Goal: Communication & Community: Answer question/provide support

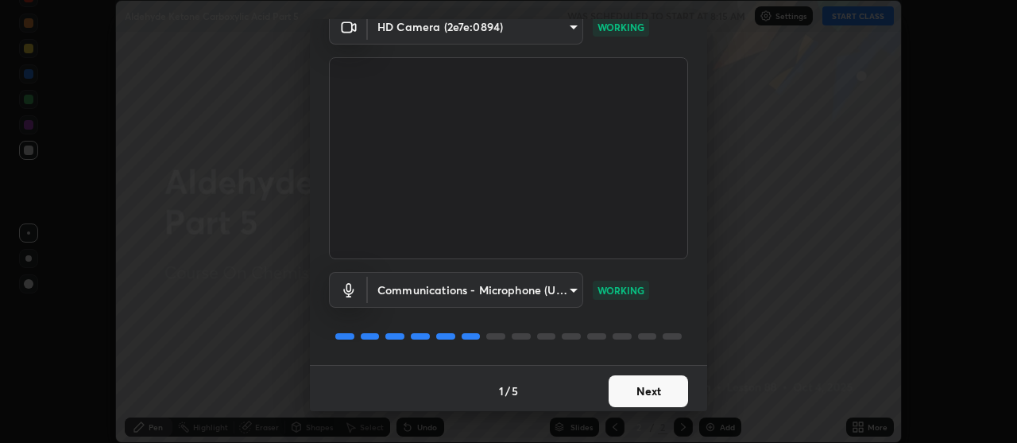
scroll to position [79, 0]
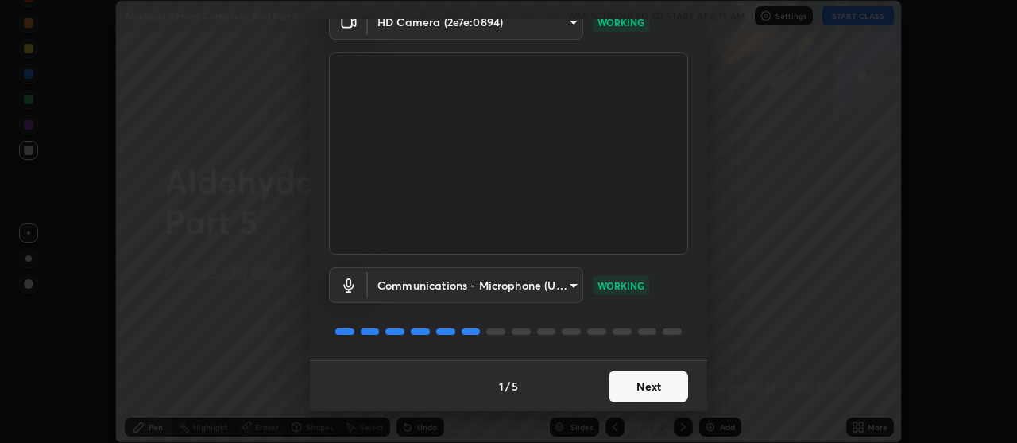
click at [629, 381] on button "Next" at bounding box center [648, 386] width 79 height 32
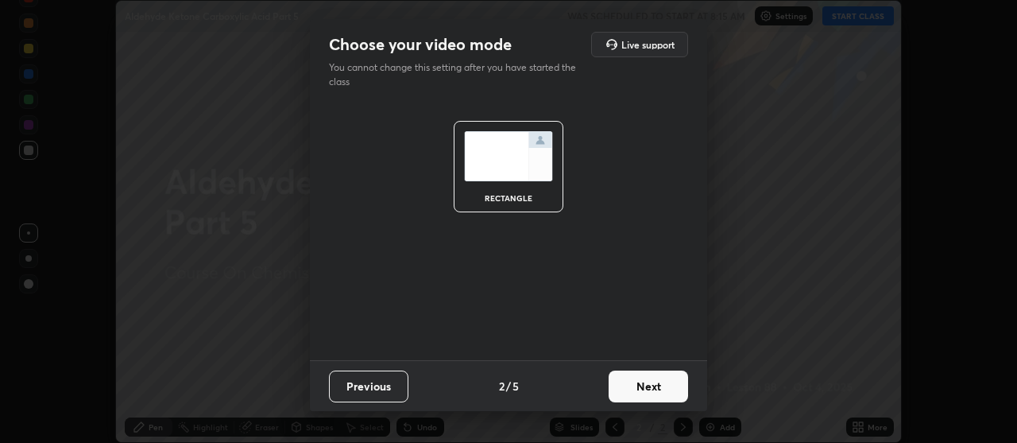
scroll to position [0, 0]
click at [631, 386] on button "Next" at bounding box center [648, 386] width 79 height 32
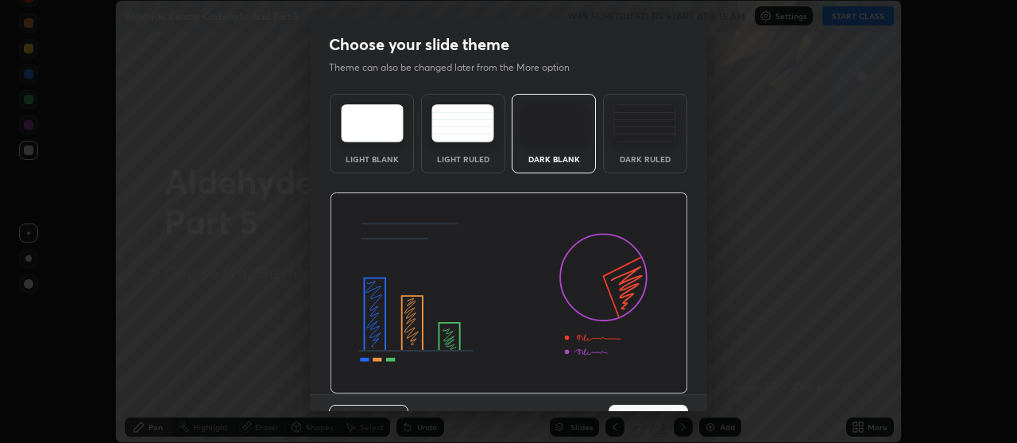
click at [634, 388] on img at bounding box center [509, 293] width 358 height 202
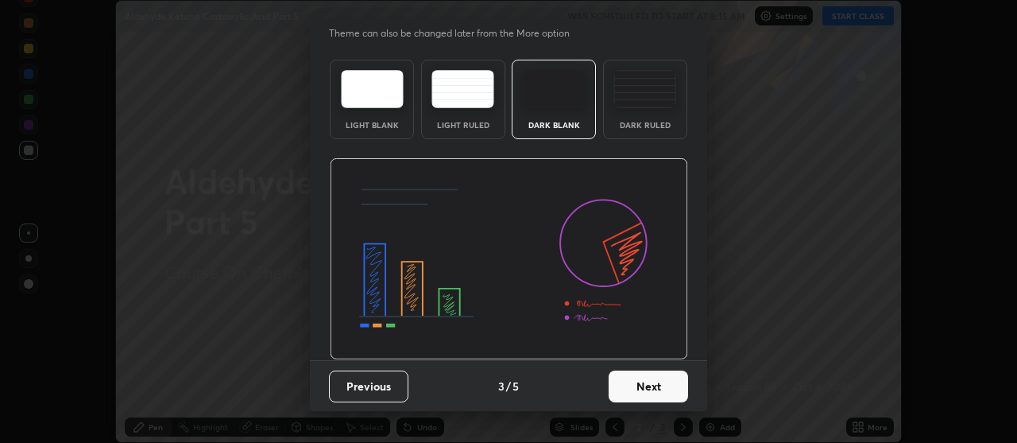
click at [641, 393] on button "Next" at bounding box center [648, 386] width 79 height 32
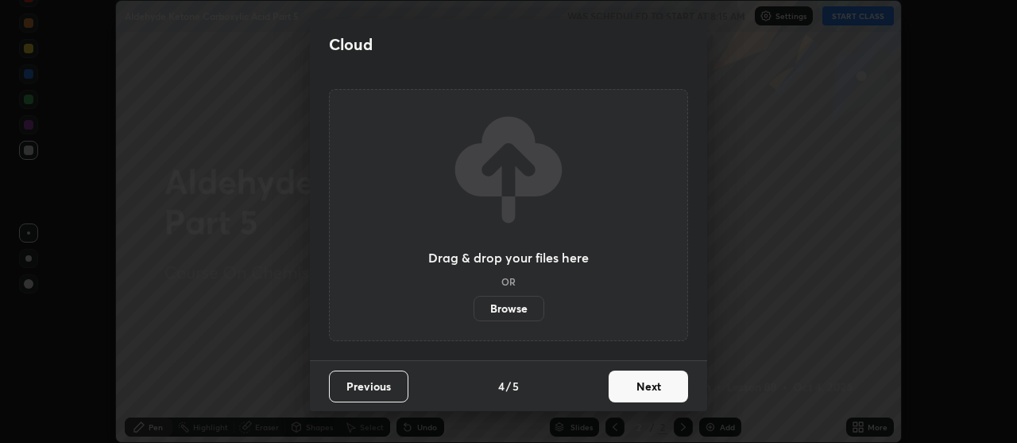
scroll to position [0, 0]
click at [642, 382] on button "Next" at bounding box center [648, 386] width 79 height 32
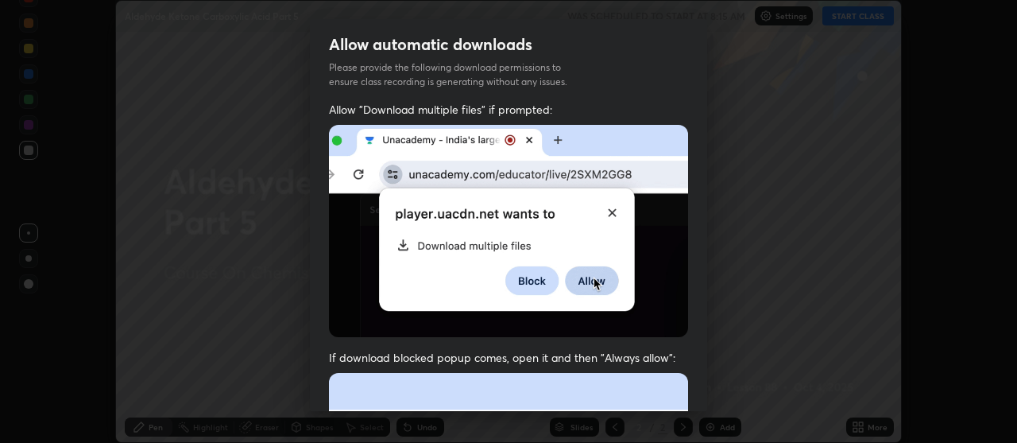
click at [603, 358] on span "If download blocked popup comes, open it and then "Always allow":" at bounding box center [508, 357] width 359 height 15
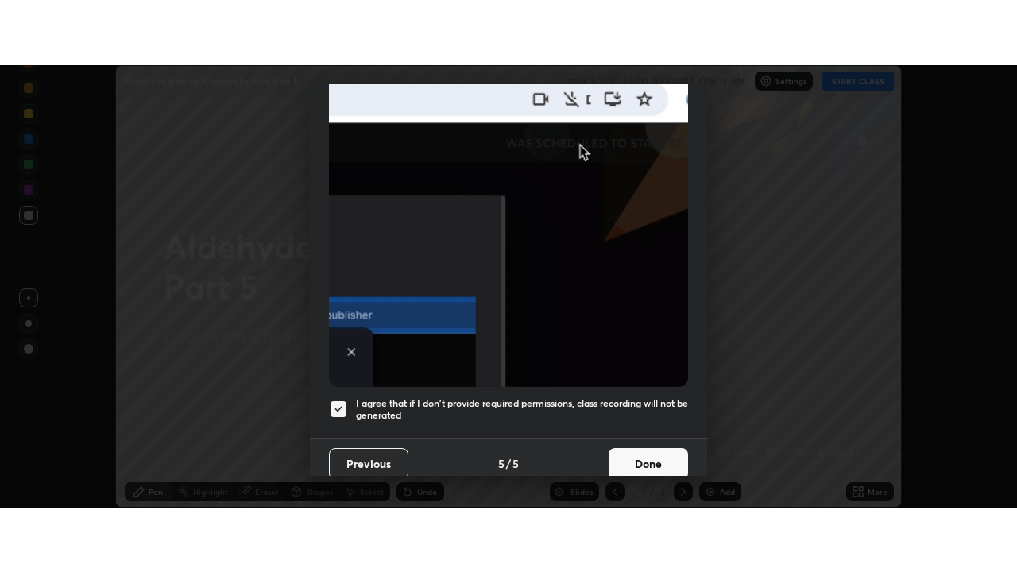
scroll to position [403, 0]
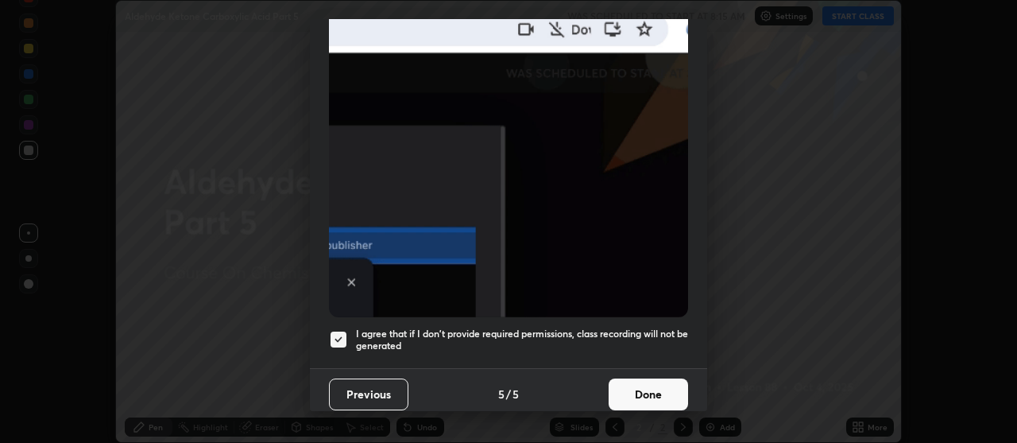
click at [630, 393] on button "Done" at bounding box center [648, 394] width 79 height 32
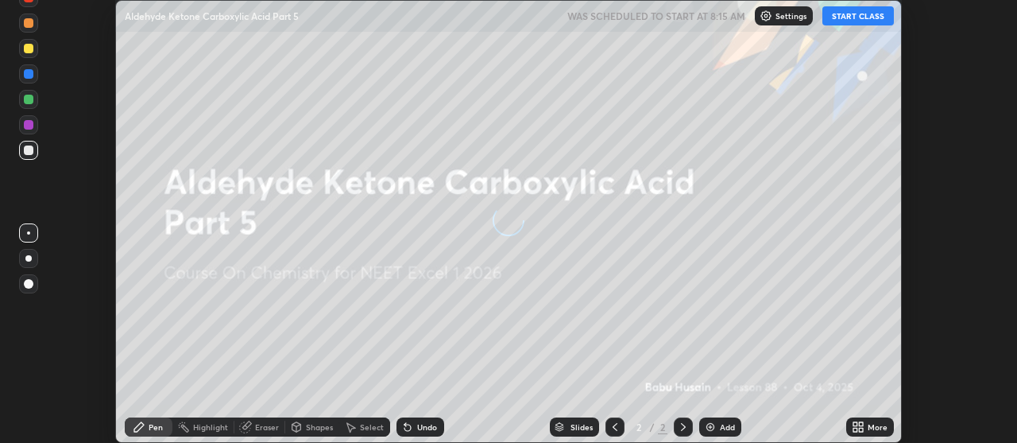
click at [849, 13] on button "START CLASS" at bounding box center [859, 15] width 72 height 19
click at [731, 427] on div "Add" at bounding box center [727, 427] width 15 height 8
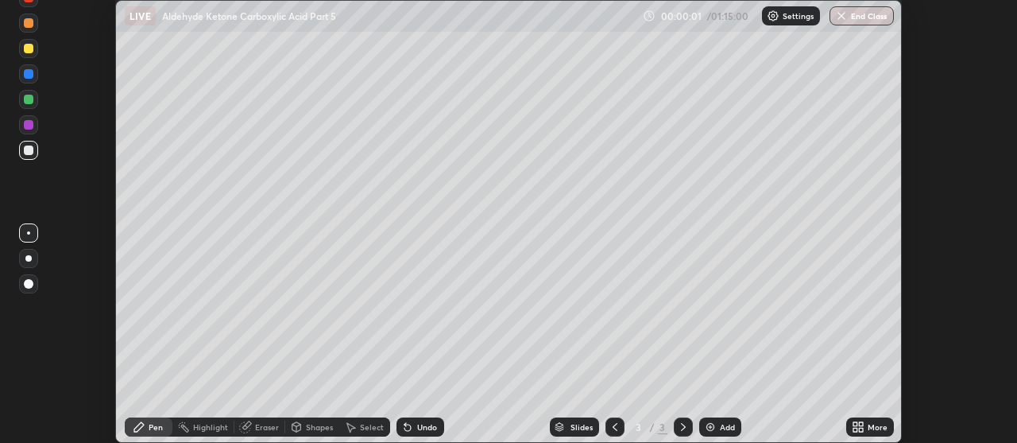
click at [857, 428] on icon at bounding box center [856, 430] width 4 height 4
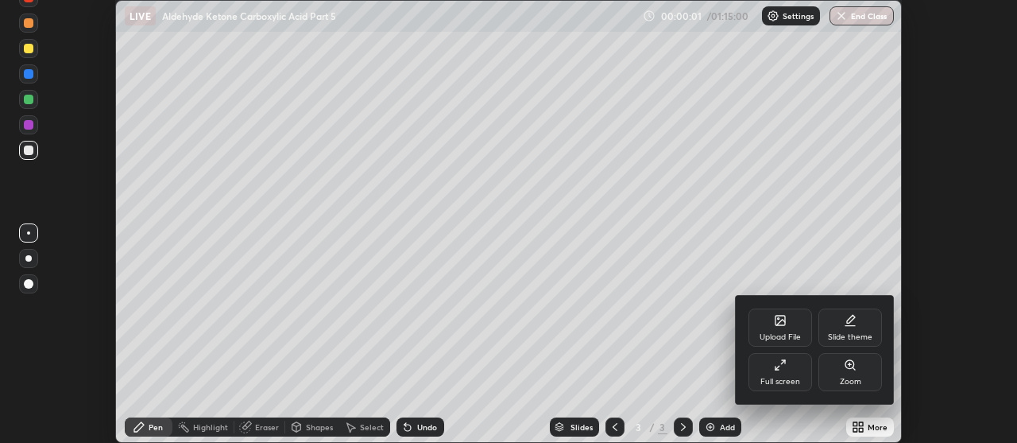
click at [788, 367] on div "Full screen" at bounding box center [781, 372] width 64 height 38
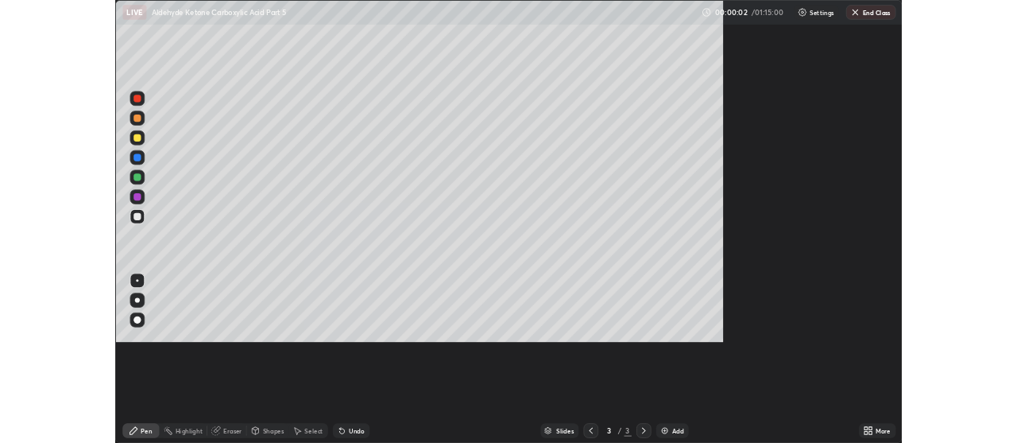
scroll to position [572, 1017]
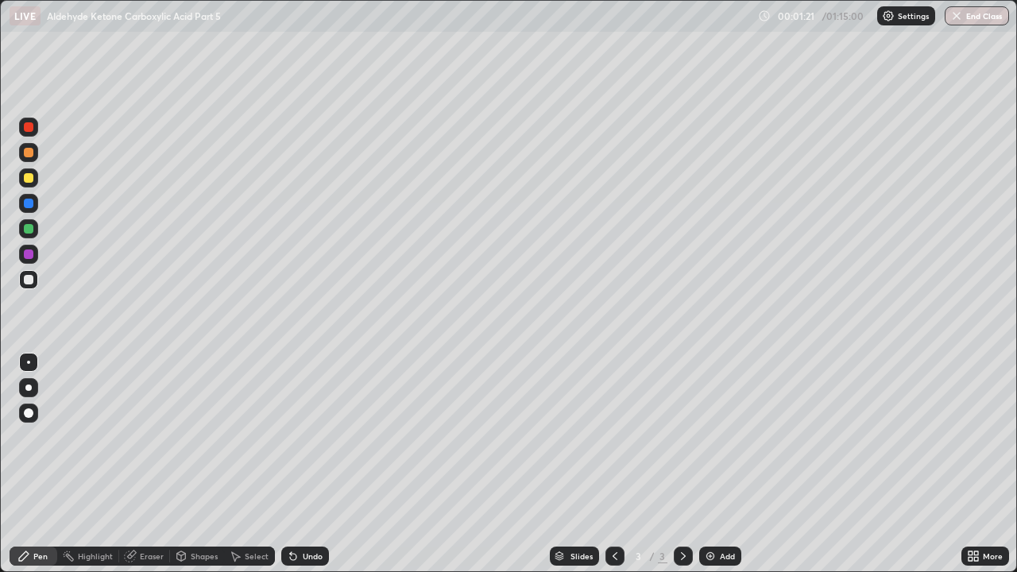
click at [29, 154] on div at bounding box center [29, 153] width 10 height 10
click at [29, 202] on div at bounding box center [29, 204] width 10 height 10
click at [43, 442] on div "Pen" at bounding box center [40, 556] width 14 height 8
click at [31, 203] on div at bounding box center [29, 204] width 10 height 10
click at [27, 200] on div at bounding box center [29, 204] width 10 height 10
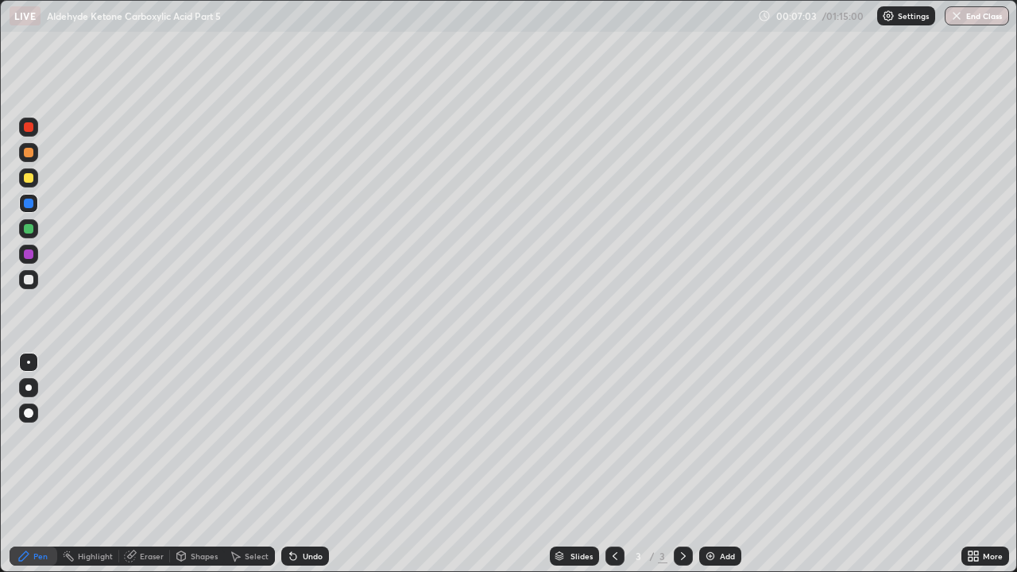
click at [30, 200] on div at bounding box center [29, 204] width 10 height 10
click at [30, 207] on div at bounding box center [29, 204] width 10 height 10
click at [26, 282] on div at bounding box center [29, 280] width 10 height 10
click at [304, 442] on div "Undo" at bounding box center [313, 556] width 20 height 8
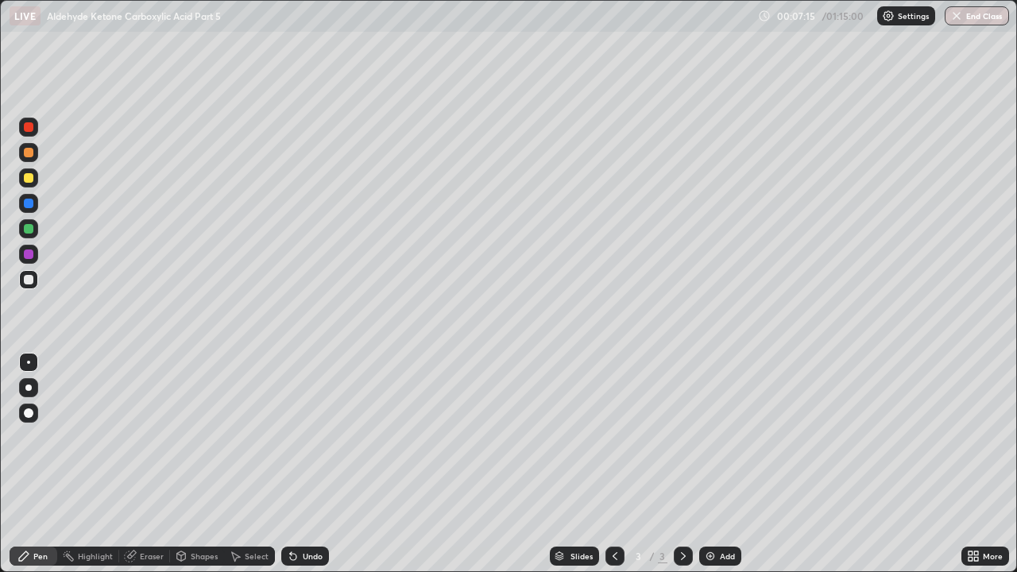
click at [308, 442] on div "Undo" at bounding box center [305, 556] width 48 height 19
click at [33, 180] on div at bounding box center [29, 178] width 10 height 10
click at [307, 442] on div "Undo" at bounding box center [313, 556] width 20 height 8
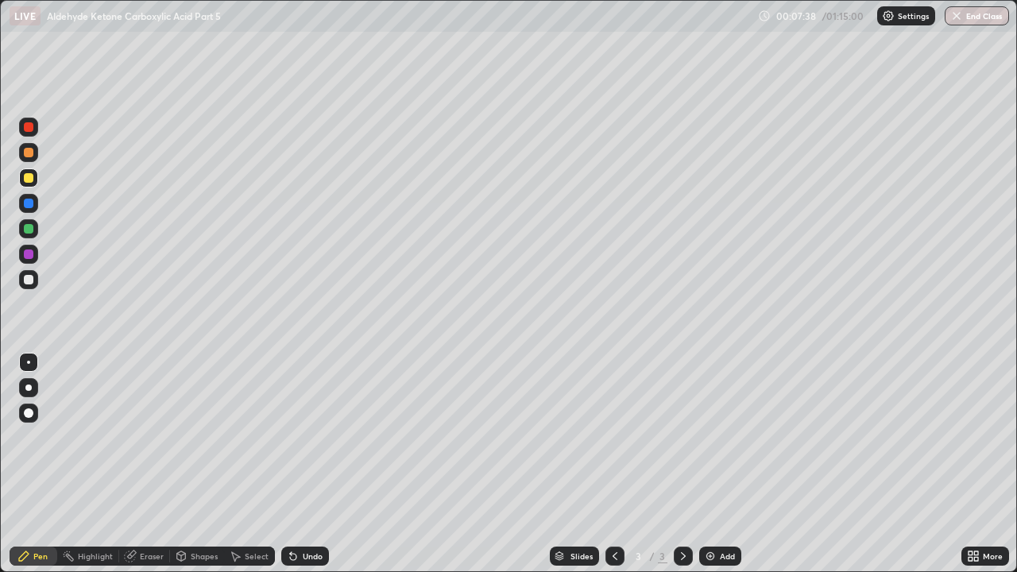
click at [296, 442] on div "Undo" at bounding box center [305, 556] width 48 height 19
click at [294, 442] on icon at bounding box center [293, 556] width 13 height 13
click at [295, 442] on div "Undo" at bounding box center [305, 556] width 48 height 19
click at [33, 203] on div at bounding box center [29, 204] width 10 height 10
click at [29, 287] on div at bounding box center [28, 279] width 19 height 19
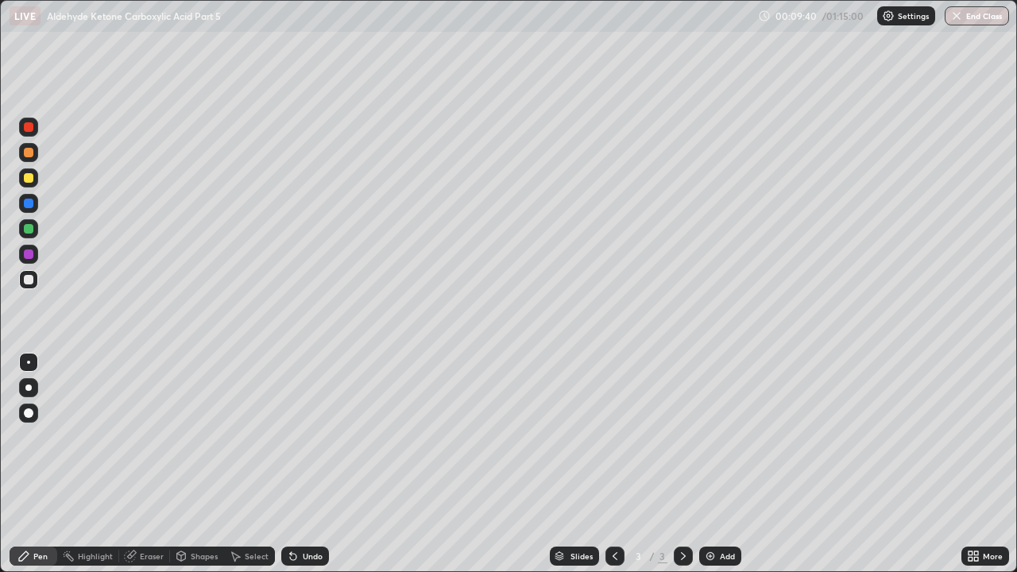
click at [29, 179] on div at bounding box center [29, 178] width 10 height 10
click at [34, 279] on div at bounding box center [28, 279] width 19 height 19
click at [30, 204] on div at bounding box center [29, 204] width 10 height 10
click at [305, 442] on div "Undo" at bounding box center [313, 556] width 20 height 8
click at [305, 442] on div "Undo" at bounding box center [305, 556] width 48 height 19
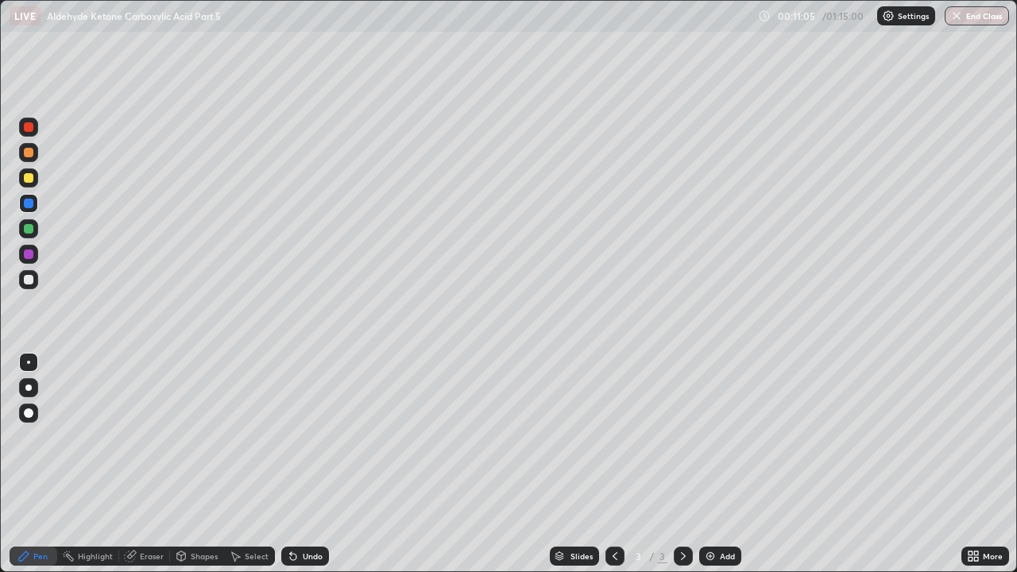
click at [300, 442] on div "Undo" at bounding box center [305, 556] width 48 height 19
click at [303, 442] on div "Undo" at bounding box center [313, 556] width 20 height 8
click at [304, 442] on div "Undo" at bounding box center [313, 556] width 20 height 8
click at [303, 442] on div "Undo" at bounding box center [313, 556] width 20 height 8
click at [305, 442] on div "Undo" at bounding box center [313, 556] width 20 height 8
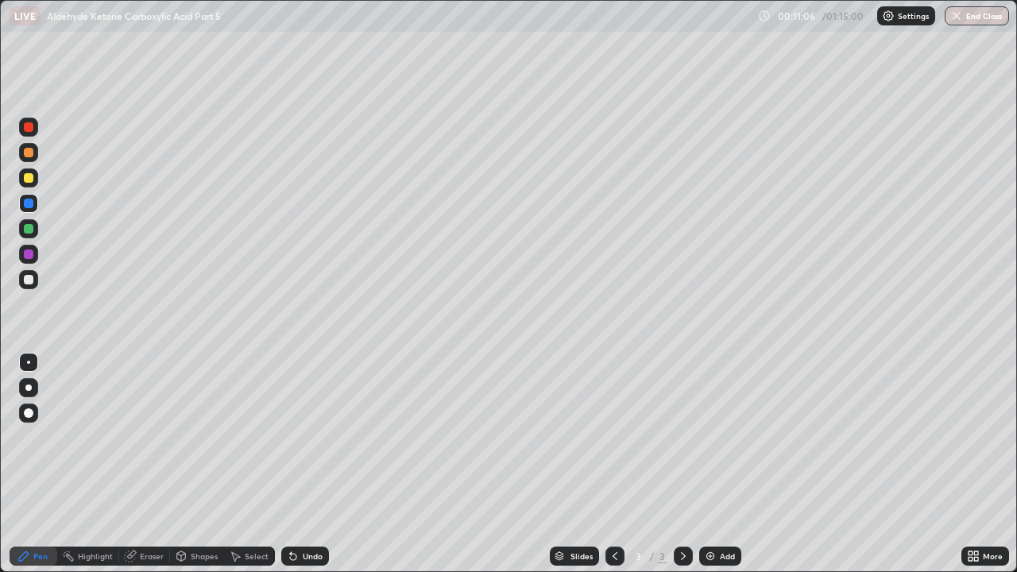
click at [305, 442] on div "Undo" at bounding box center [313, 556] width 20 height 8
click at [30, 157] on div at bounding box center [29, 153] width 10 height 10
click at [25, 272] on div at bounding box center [28, 279] width 19 height 19
click at [720, 442] on div "Add" at bounding box center [727, 556] width 15 height 8
click at [26, 149] on div at bounding box center [29, 153] width 10 height 10
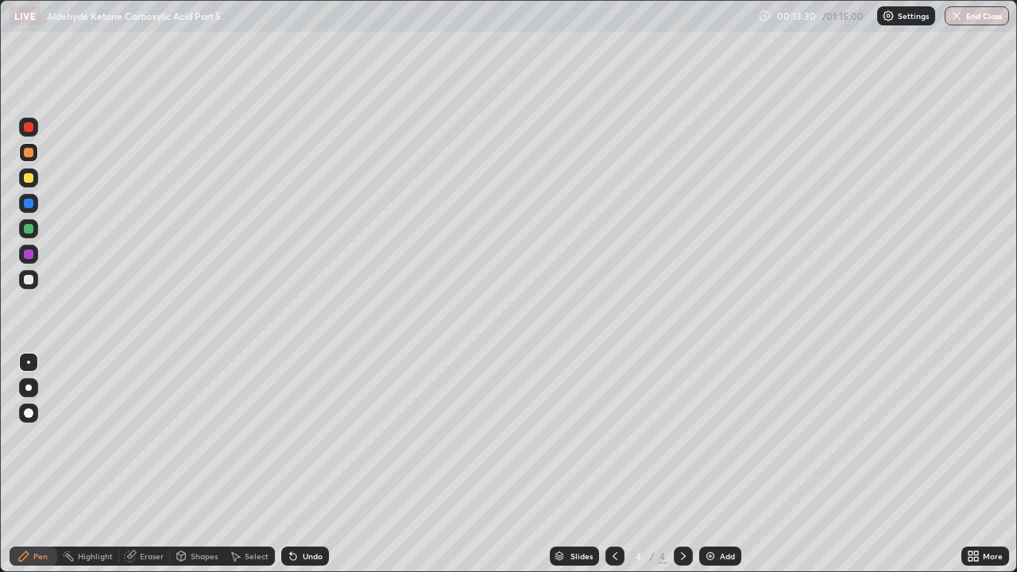
click at [28, 200] on div at bounding box center [29, 204] width 10 height 10
click at [33, 150] on div at bounding box center [29, 153] width 10 height 10
click at [29, 179] on div at bounding box center [29, 178] width 10 height 10
click at [31, 204] on div at bounding box center [29, 204] width 10 height 10
click at [30, 174] on div at bounding box center [29, 178] width 10 height 10
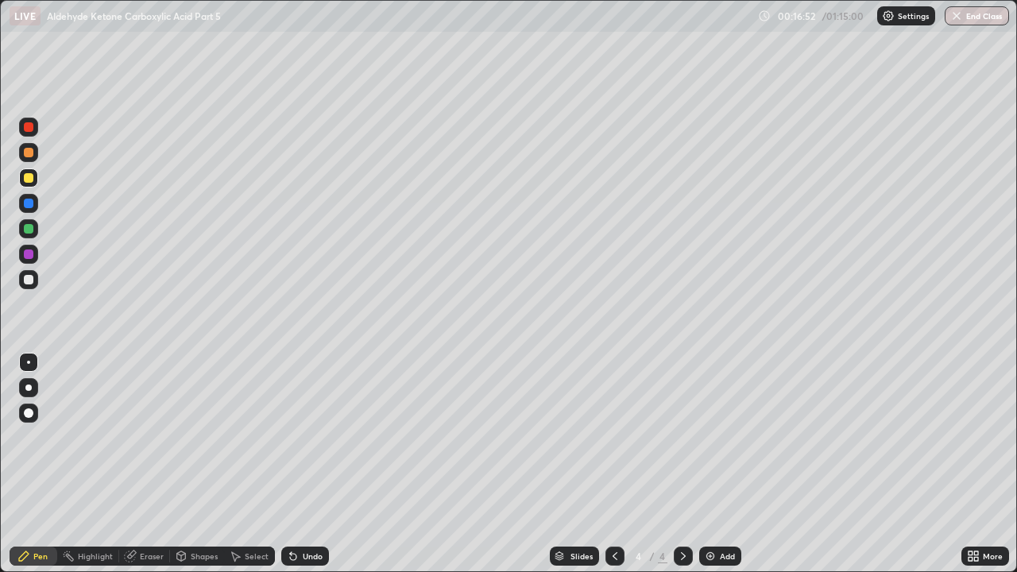
click at [709, 442] on img at bounding box center [710, 556] width 13 height 13
click at [29, 205] on div at bounding box center [29, 204] width 10 height 10
click at [30, 154] on div at bounding box center [29, 153] width 10 height 10
click at [291, 442] on icon at bounding box center [293, 557] width 6 height 6
click at [295, 442] on icon at bounding box center [293, 556] width 13 height 13
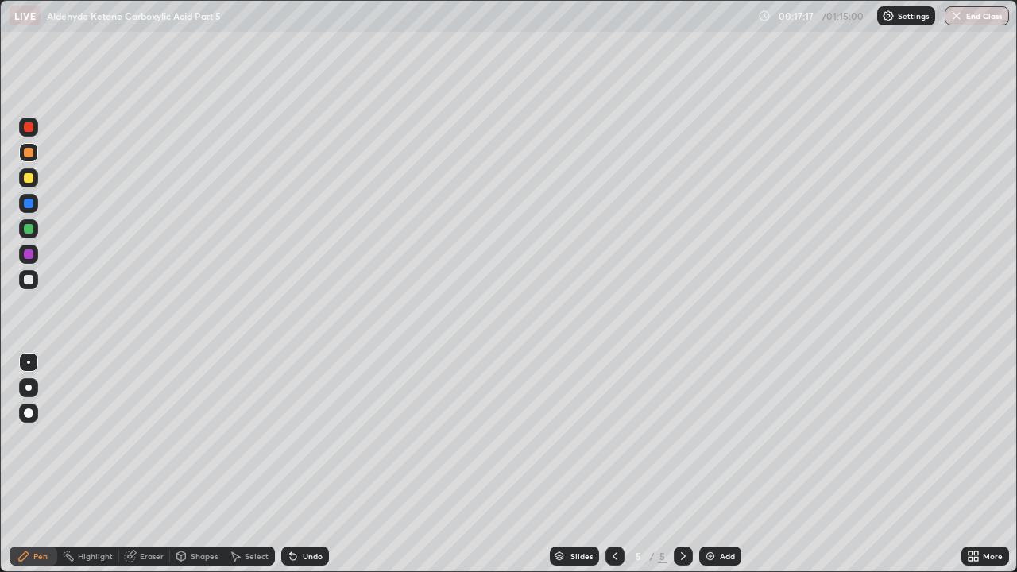
click at [300, 442] on div "Undo" at bounding box center [305, 556] width 48 height 19
click at [298, 442] on div "Undo" at bounding box center [305, 556] width 48 height 19
click at [297, 442] on div "Undo" at bounding box center [305, 556] width 48 height 19
click at [613, 442] on icon at bounding box center [615, 556] width 5 height 8
click at [682, 442] on icon at bounding box center [683, 556] width 13 height 13
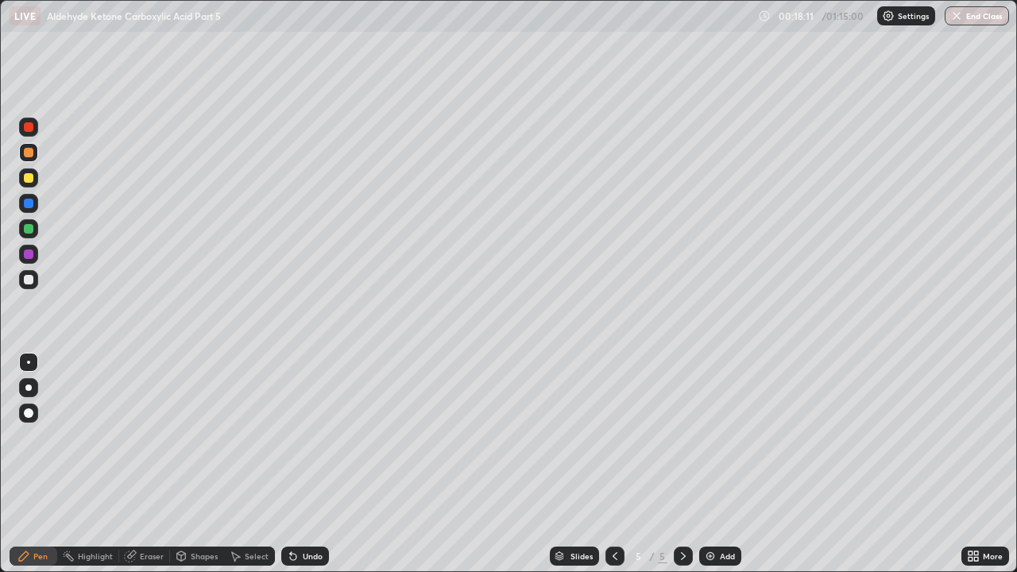
click at [137, 442] on div "Eraser" at bounding box center [144, 556] width 51 height 19
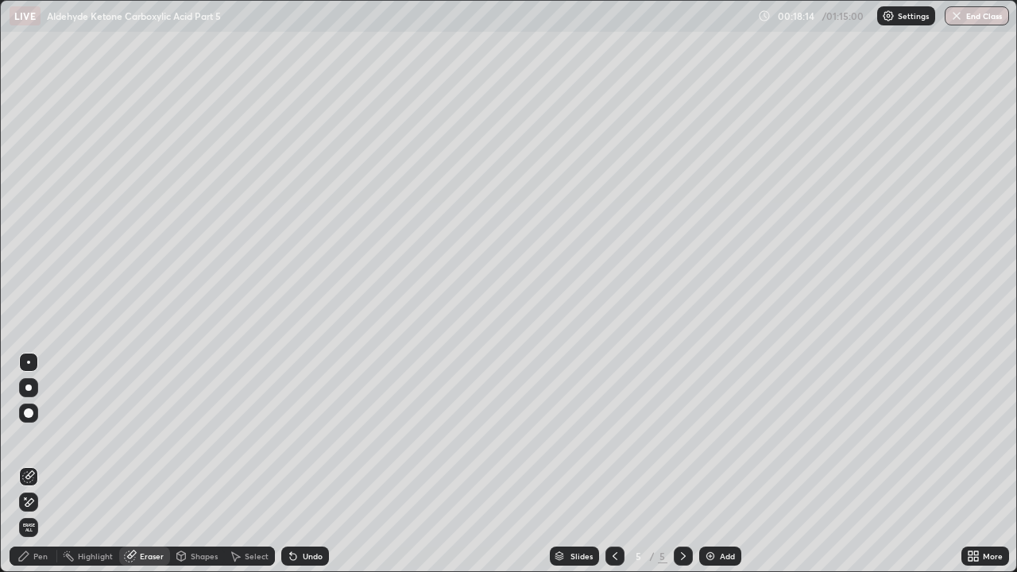
click at [30, 442] on icon at bounding box center [28, 503] width 13 height 14
click at [37, 442] on div "Pen" at bounding box center [34, 556] width 48 height 19
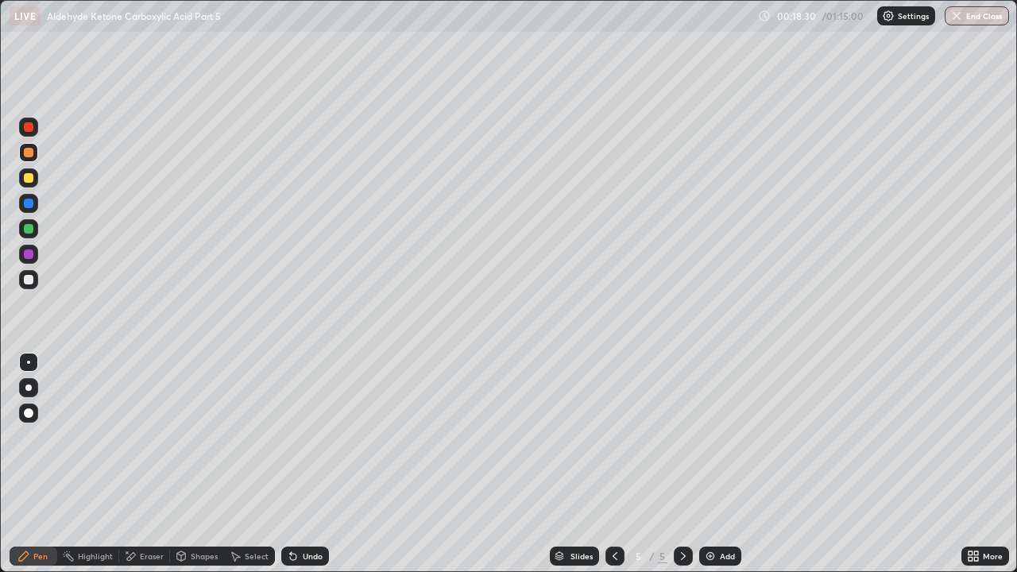
click at [29, 280] on div at bounding box center [29, 280] width 10 height 10
click at [299, 442] on div "Undo" at bounding box center [305, 556] width 48 height 19
click at [291, 442] on icon at bounding box center [293, 557] width 6 height 6
click at [303, 442] on div "Undo" at bounding box center [313, 556] width 20 height 8
click at [614, 442] on icon at bounding box center [615, 556] width 13 height 13
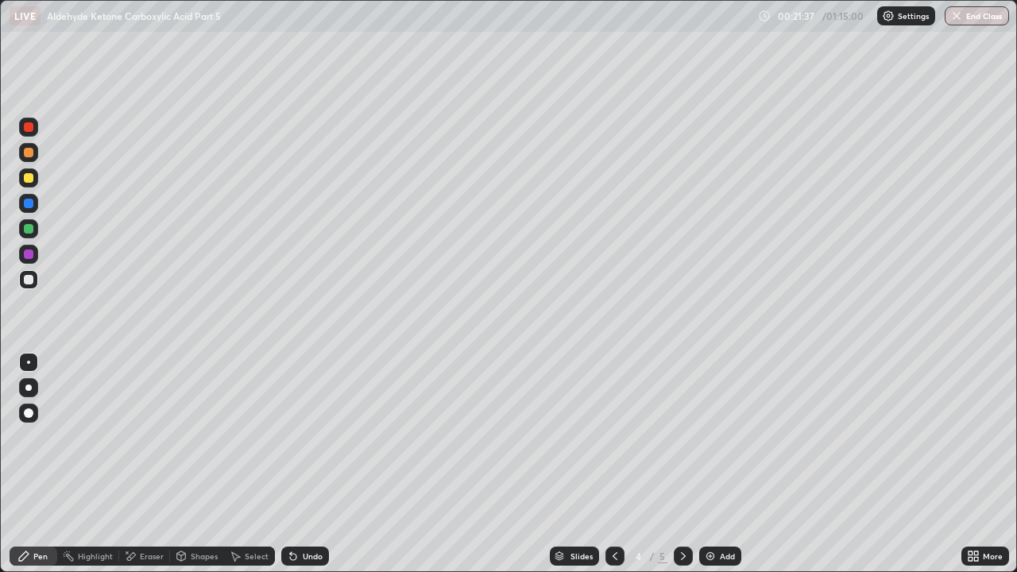
click at [681, 442] on icon at bounding box center [683, 556] width 13 height 13
click at [715, 442] on div "Add" at bounding box center [721, 556] width 42 height 19
click at [30, 152] on div at bounding box center [29, 153] width 10 height 10
click at [29, 202] on div at bounding box center [29, 204] width 10 height 10
click at [300, 442] on div "Undo" at bounding box center [305, 556] width 48 height 19
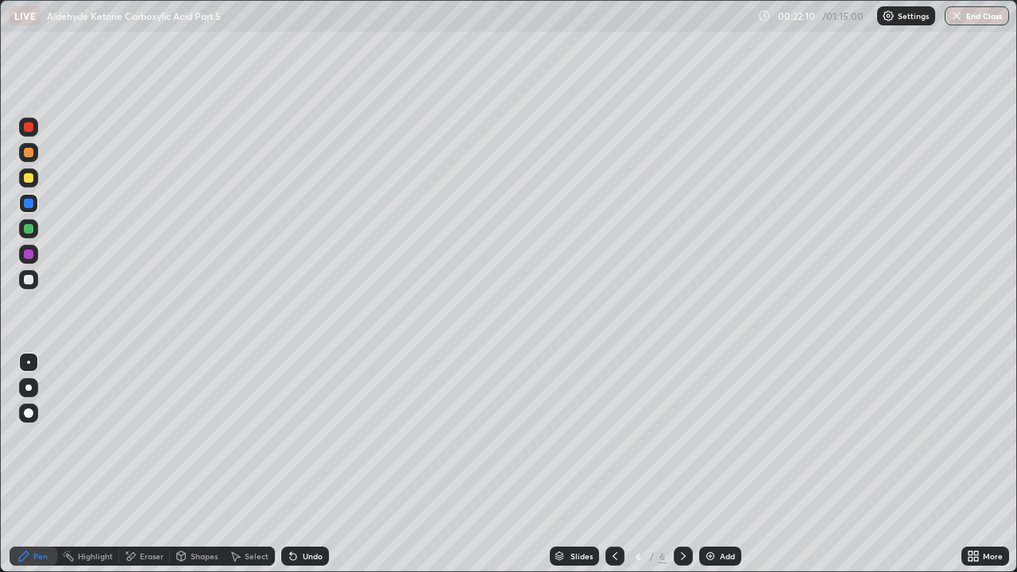
click at [21, 279] on div at bounding box center [28, 279] width 19 height 19
click at [309, 442] on div "Undo" at bounding box center [305, 556] width 48 height 19
click at [131, 442] on icon at bounding box center [131, 556] width 9 height 8
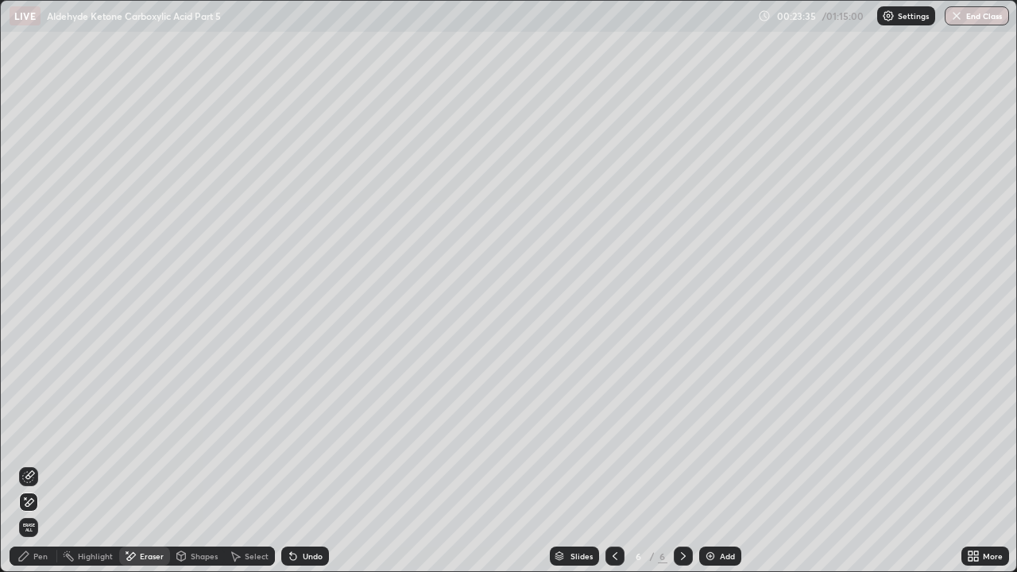
click at [30, 442] on div "Pen" at bounding box center [34, 556] width 48 height 19
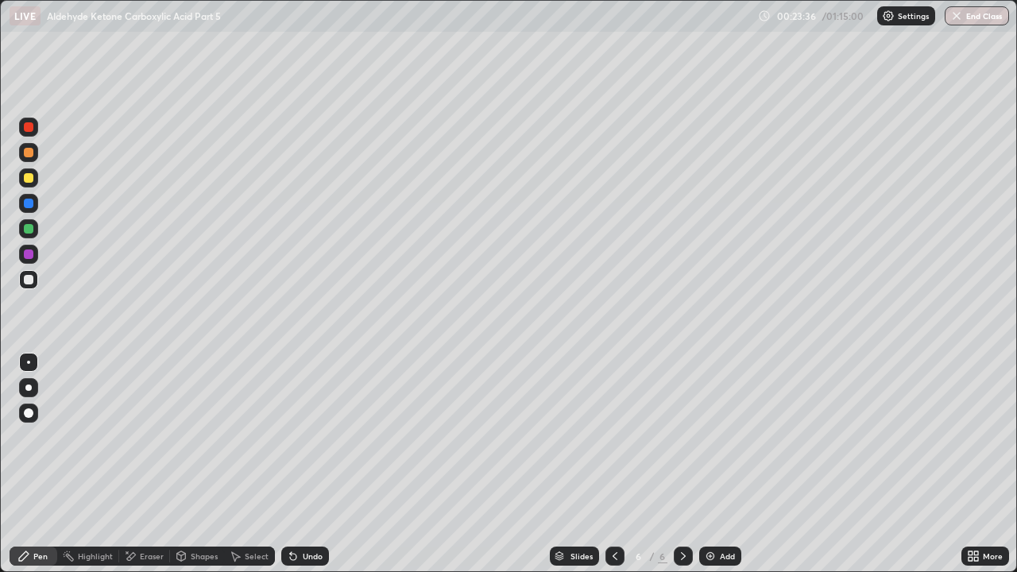
click at [29, 153] on div at bounding box center [29, 153] width 10 height 10
click at [29, 279] on div at bounding box center [29, 280] width 10 height 10
click at [20, 442] on icon at bounding box center [23, 556] width 13 height 13
click at [309, 442] on div "Undo" at bounding box center [305, 556] width 48 height 19
click at [296, 442] on icon at bounding box center [293, 556] width 13 height 13
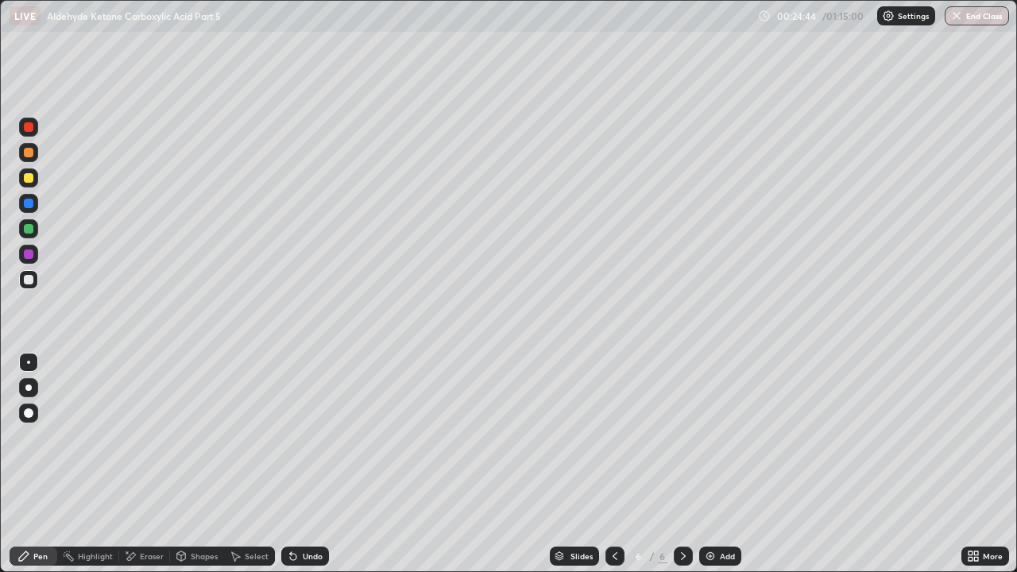
click at [304, 442] on div "Undo" at bounding box center [313, 556] width 20 height 8
click at [308, 442] on div "Undo" at bounding box center [305, 556] width 48 height 19
click at [310, 442] on div "Undo" at bounding box center [305, 556] width 48 height 19
click at [722, 442] on div "Add" at bounding box center [727, 556] width 15 height 8
click at [27, 153] on div at bounding box center [29, 153] width 10 height 10
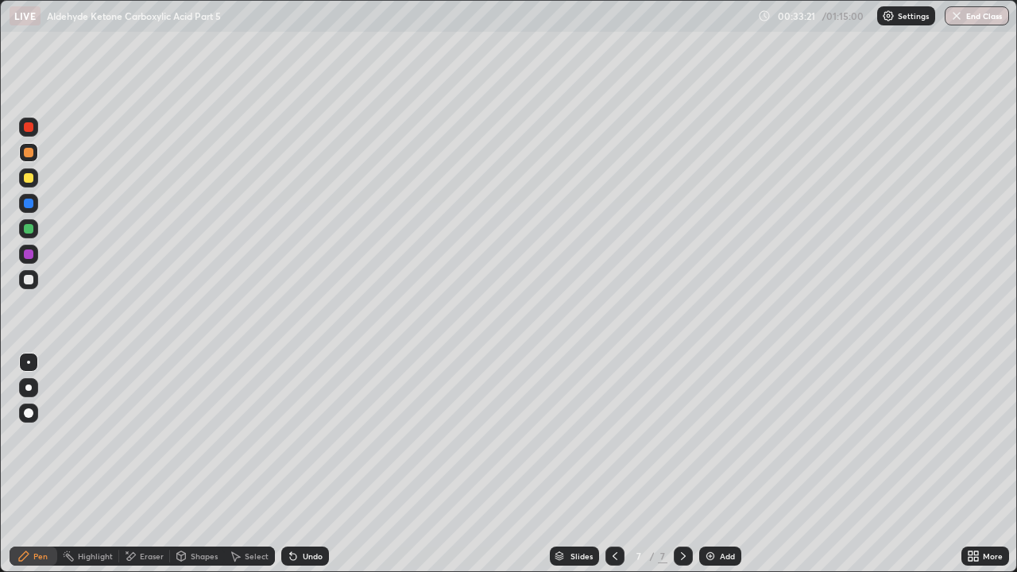
click at [29, 275] on div at bounding box center [29, 280] width 10 height 10
click at [310, 442] on div "Undo" at bounding box center [313, 556] width 20 height 8
click at [308, 442] on div "Undo" at bounding box center [313, 556] width 20 height 8
click at [30, 153] on div at bounding box center [29, 153] width 10 height 10
click at [719, 442] on div "Add" at bounding box center [721, 556] width 42 height 19
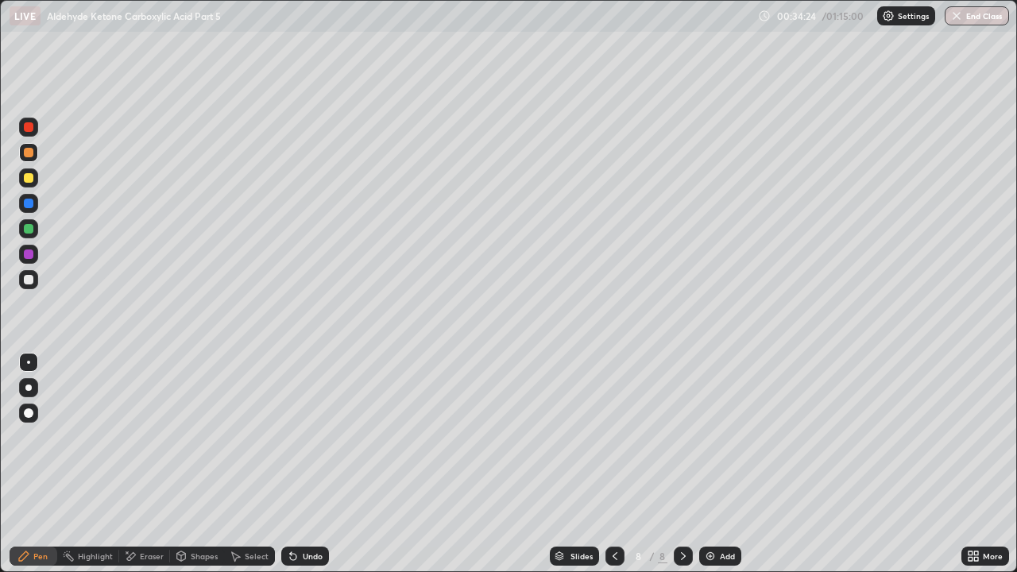
click at [614, 442] on icon at bounding box center [615, 556] width 13 height 13
click at [21, 282] on div at bounding box center [28, 279] width 19 height 19
click at [303, 442] on div "Undo" at bounding box center [313, 556] width 20 height 8
click at [311, 442] on div "Undo" at bounding box center [313, 556] width 20 height 8
click at [128, 442] on icon at bounding box center [131, 556] width 9 height 8
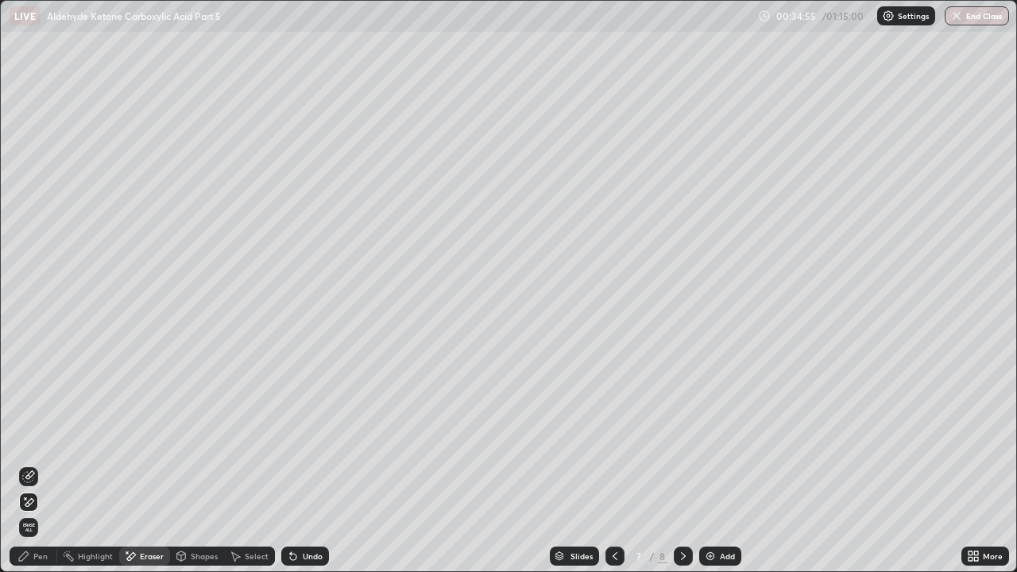
click at [37, 442] on div "Pen" at bounding box center [40, 556] width 14 height 8
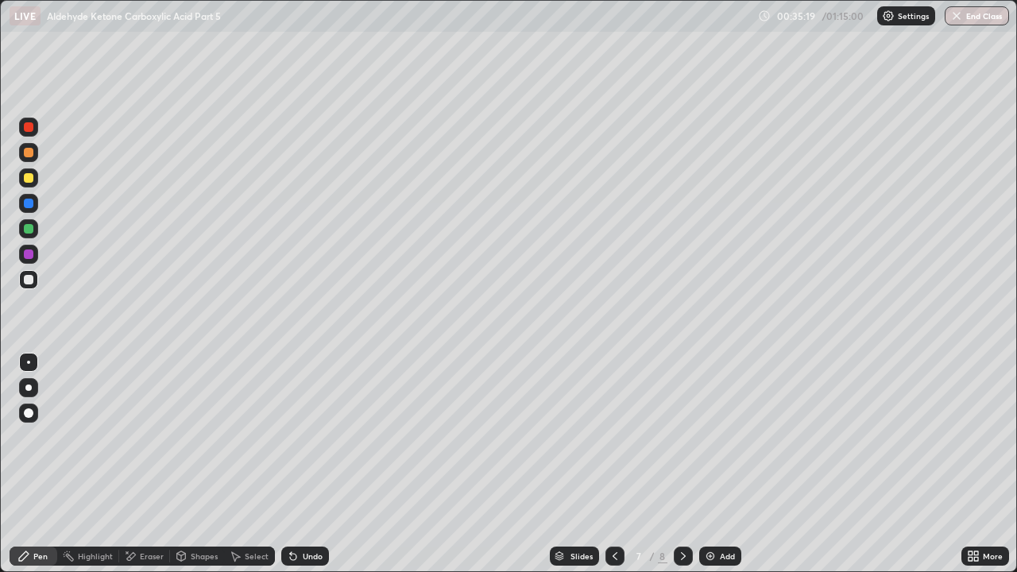
click at [29, 178] on div at bounding box center [29, 178] width 10 height 10
click at [27, 280] on div at bounding box center [29, 280] width 10 height 10
click at [29, 229] on div at bounding box center [29, 229] width 10 height 10
click at [311, 442] on div "Undo" at bounding box center [313, 556] width 20 height 8
click at [308, 442] on div "Undo" at bounding box center [305, 556] width 48 height 19
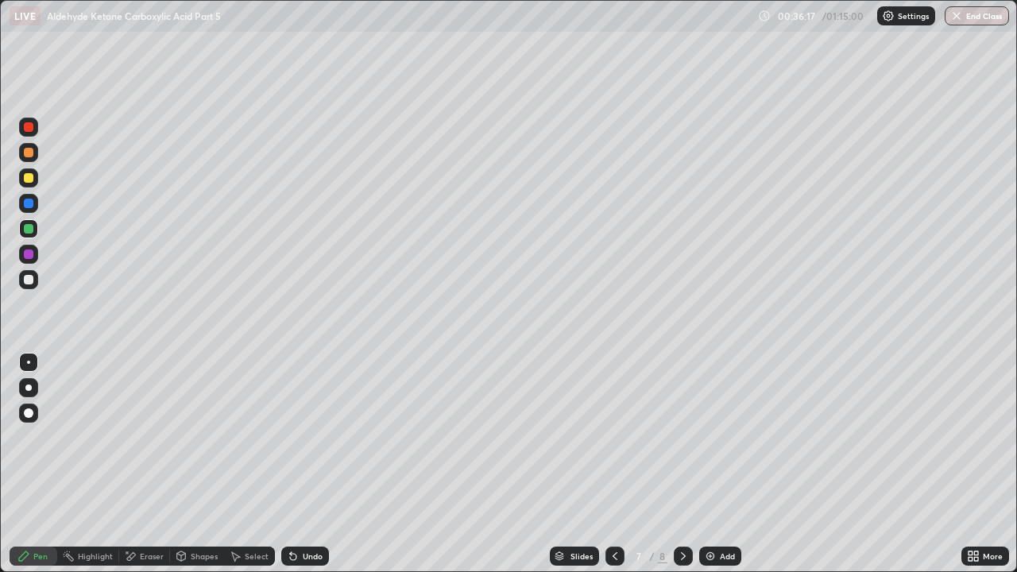
click at [296, 442] on div "Undo" at bounding box center [305, 556] width 48 height 19
click at [719, 442] on div "Add" at bounding box center [721, 556] width 42 height 19
click at [29, 283] on div at bounding box center [29, 280] width 10 height 10
click at [308, 442] on div "Undo" at bounding box center [313, 556] width 20 height 8
click at [304, 442] on div "Undo" at bounding box center [305, 556] width 48 height 19
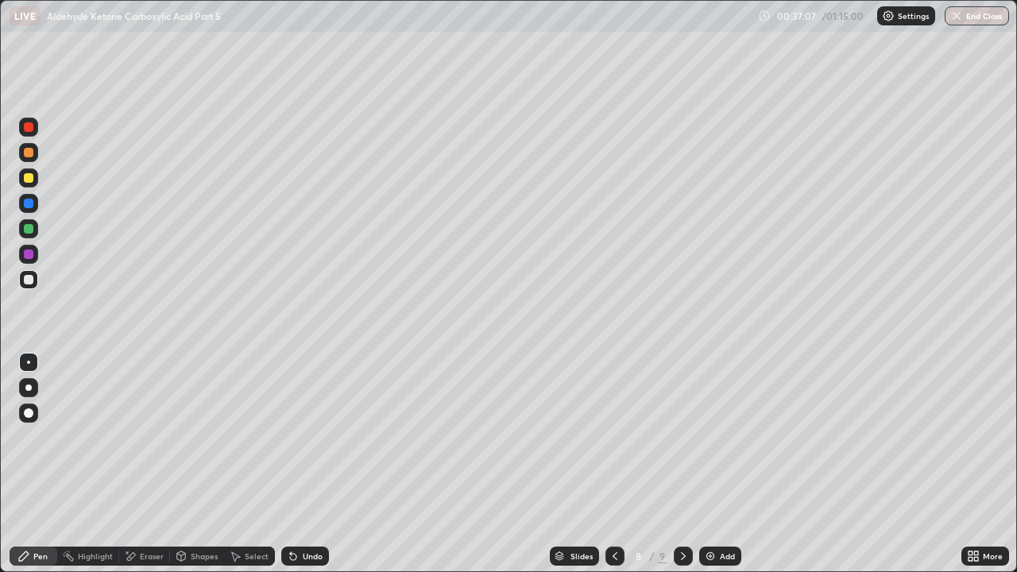
click at [306, 442] on div "Undo" at bounding box center [313, 556] width 20 height 8
click at [291, 442] on icon at bounding box center [293, 557] width 6 height 6
click at [613, 442] on icon at bounding box center [615, 556] width 13 height 13
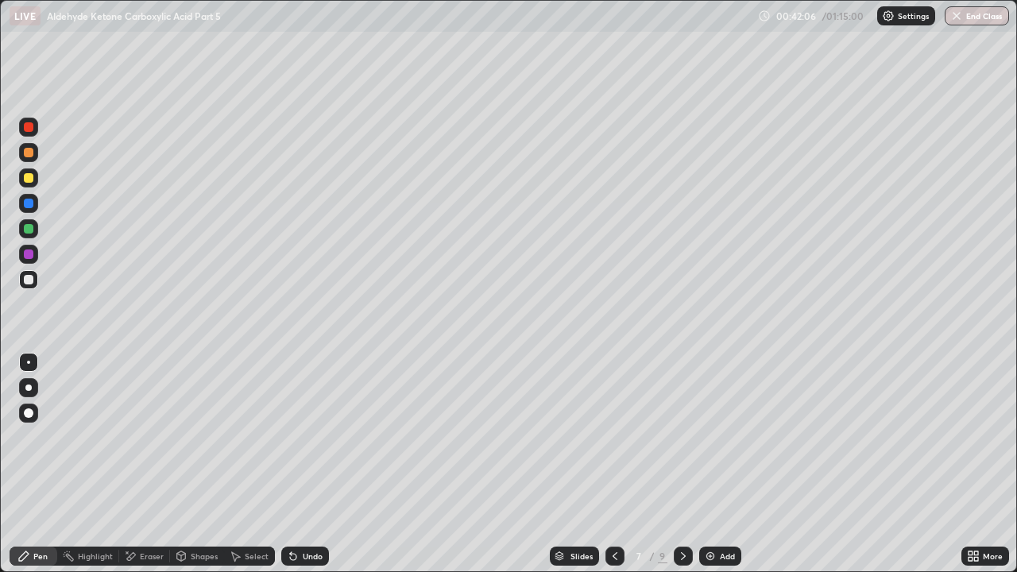
click at [682, 442] on icon at bounding box center [683, 556] width 13 height 13
click at [721, 442] on div "Add" at bounding box center [721, 556] width 42 height 19
click at [30, 279] on div at bounding box center [29, 280] width 10 height 10
click at [31, 179] on div at bounding box center [29, 178] width 10 height 10
click at [24, 281] on div at bounding box center [29, 280] width 10 height 10
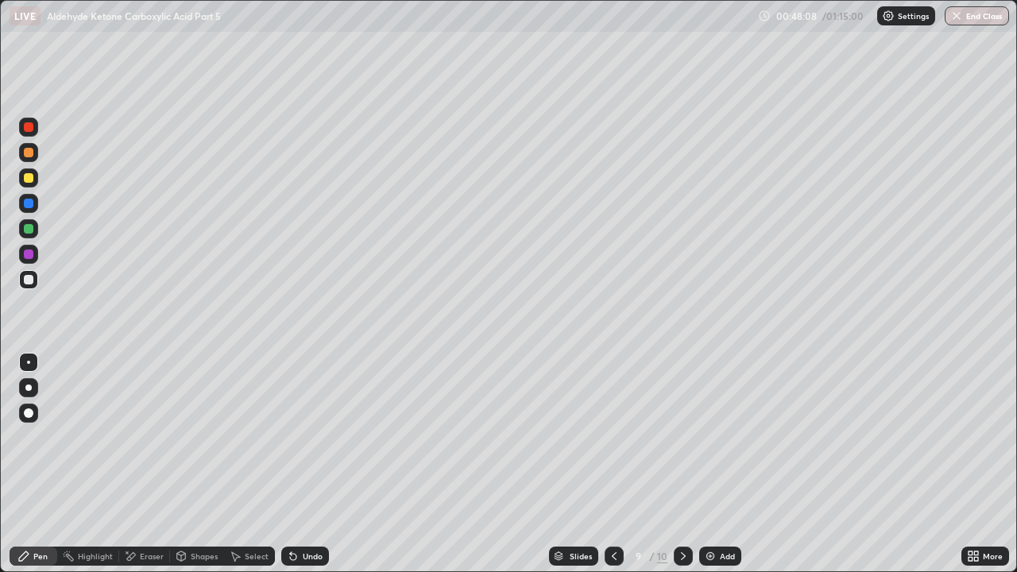
click at [303, 442] on div "Undo" at bounding box center [313, 556] width 20 height 8
click at [308, 442] on div "Undo" at bounding box center [313, 556] width 20 height 8
click at [305, 442] on div "Undo" at bounding box center [305, 556] width 48 height 19
click at [303, 442] on div "Undo" at bounding box center [313, 556] width 20 height 8
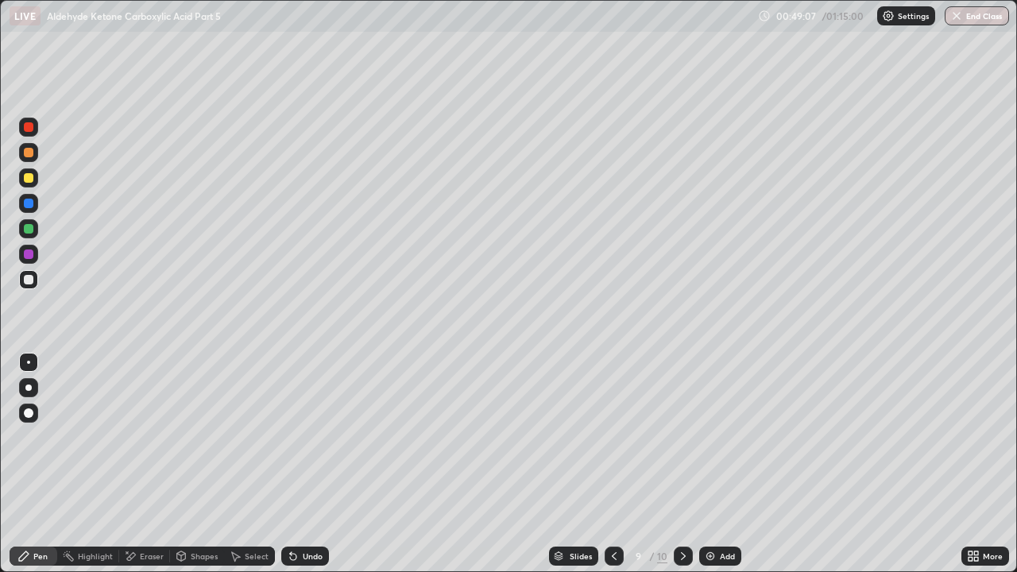
click at [303, 442] on div "Undo" at bounding box center [313, 556] width 20 height 8
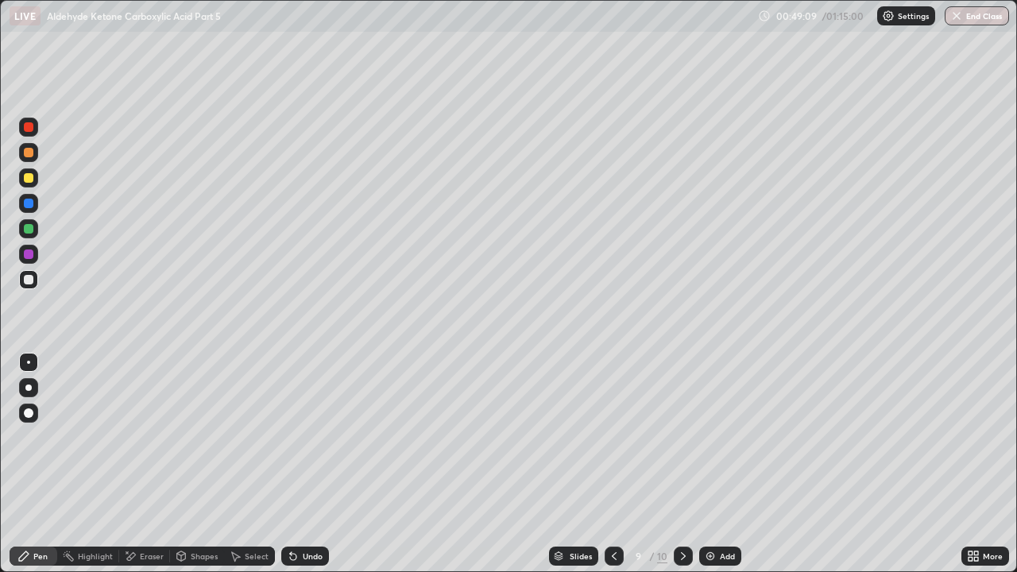
click at [304, 442] on div "Undo" at bounding box center [313, 556] width 20 height 8
click at [305, 442] on div "Undo" at bounding box center [313, 556] width 20 height 8
click at [305, 442] on div "Undo" at bounding box center [305, 556] width 48 height 19
click at [306, 442] on div "Undo" at bounding box center [305, 556] width 48 height 19
click at [308, 442] on div "Undo" at bounding box center [313, 556] width 20 height 8
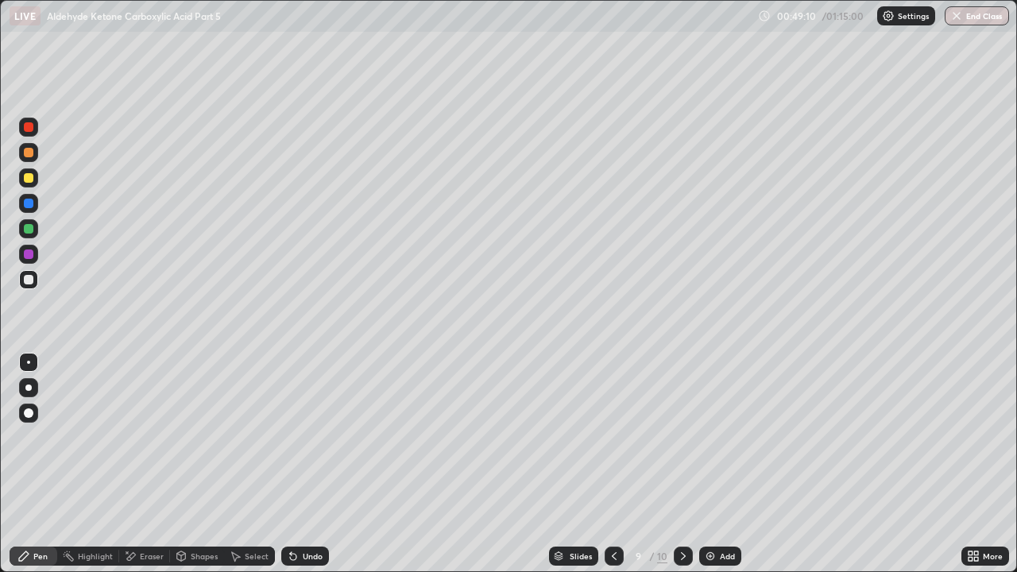
click at [308, 442] on div "Undo" at bounding box center [305, 556] width 48 height 19
click at [305, 442] on div "Undo" at bounding box center [305, 556] width 48 height 19
click at [306, 442] on div "Undo" at bounding box center [305, 556] width 48 height 19
click at [723, 442] on div "Add" at bounding box center [727, 556] width 15 height 8
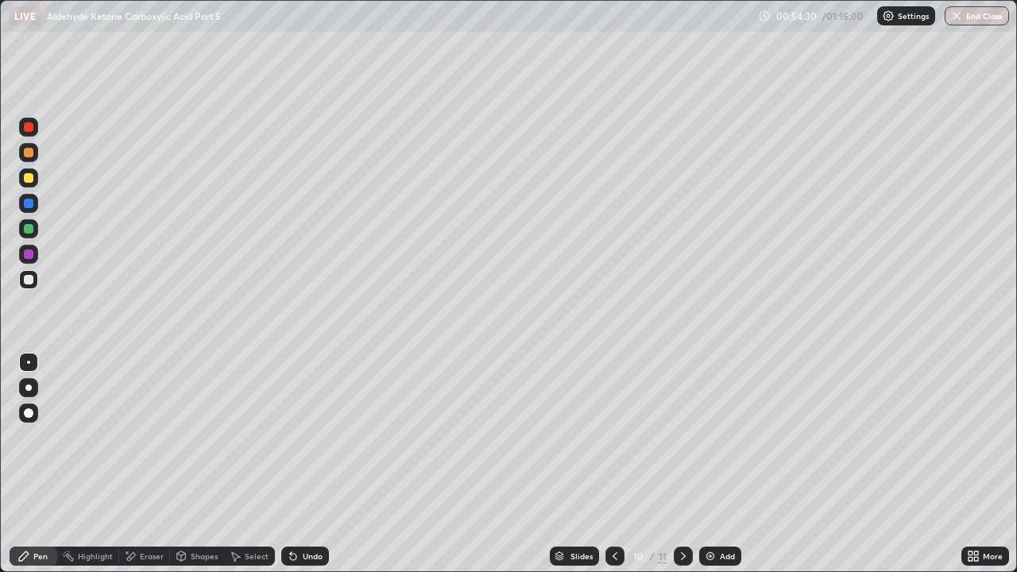
click at [28, 154] on div at bounding box center [29, 153] width 10 height 10
click at [29, 202] on div at bounding box center [29, 204] width 10 height 10
click at [28, 155] on div at bounding box center [29, 153] width 10 height 10
click at [28, 180] on div at bounding box center [29, 178] width 10 height 10
click at [28, 202] on div at bounding box center [29, 204] width 10 height 10
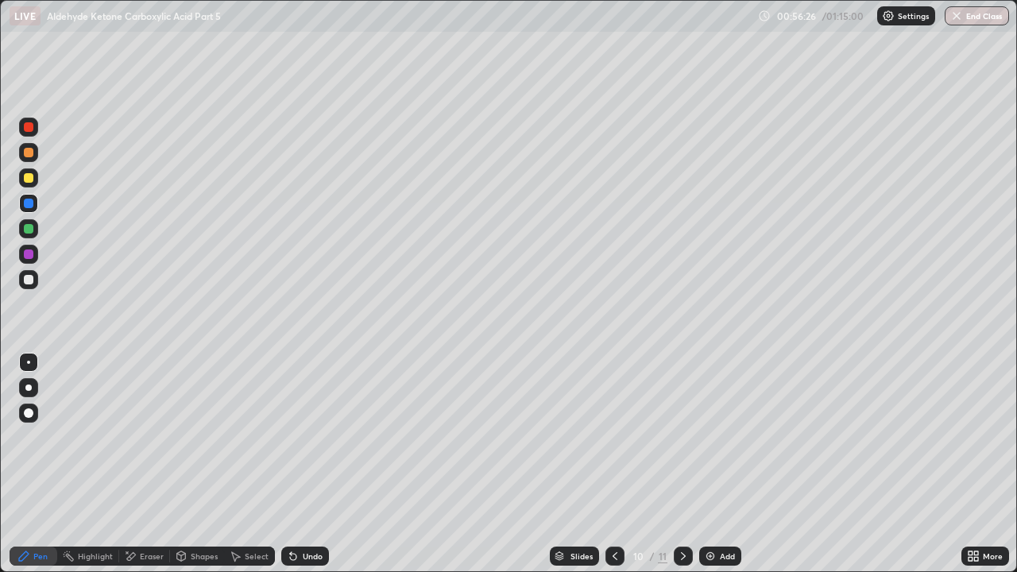
click at [304, 442] on div "Undo" at bounding box center [313, 556] width 20 height 8
click at [301, 442] on div "Undo" at bounding box center [305, 556] width 48 height 19
click at [307, 442] on div "Undo" at bounding box center [305, 556] width 48 height 19
click at [299, 442] on div "Undo" at bounding box center [305, 556] width 48 height 19
click at [994, 22] on button "End Class" at bounding box center [977, 15] width 64 height 19
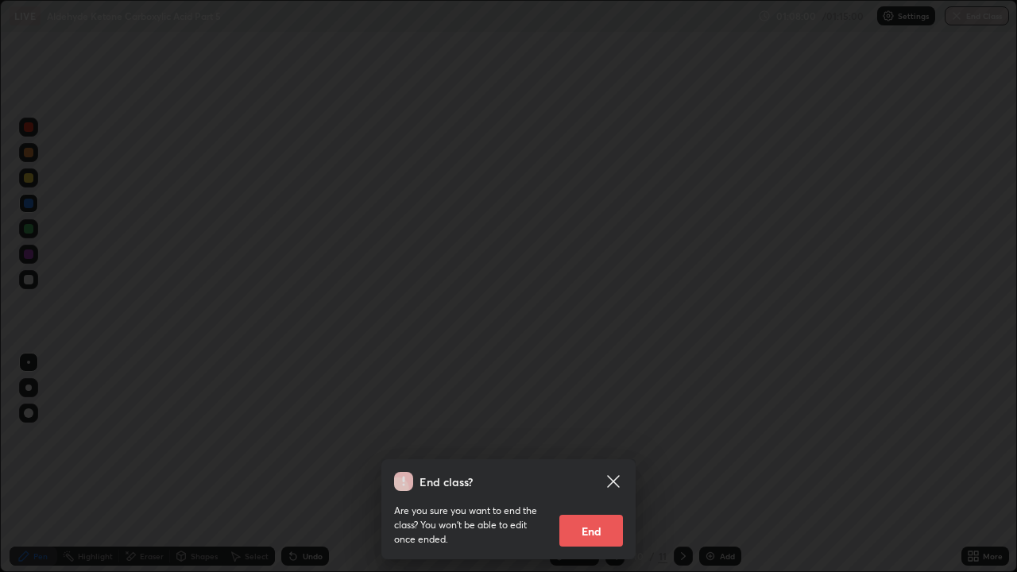
click at [993, 19] on div "End class? Are you sure you want to end the class? You won’t be able to edit on…" at bounding box center [508, 286] width 1017 height 572
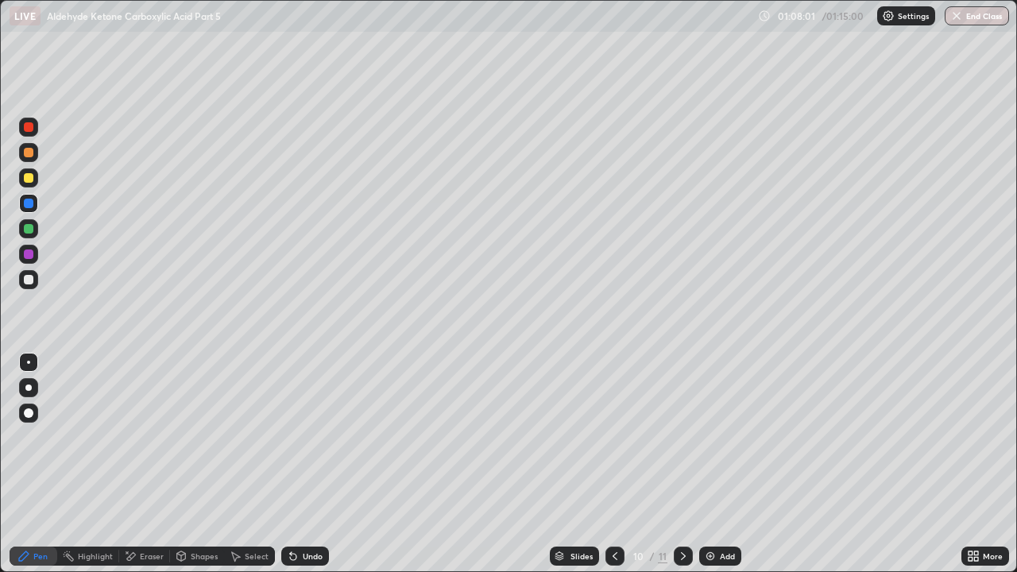
click at [984, 22] on button "End Class" at bounding box center [977, 15] width 64 height 19
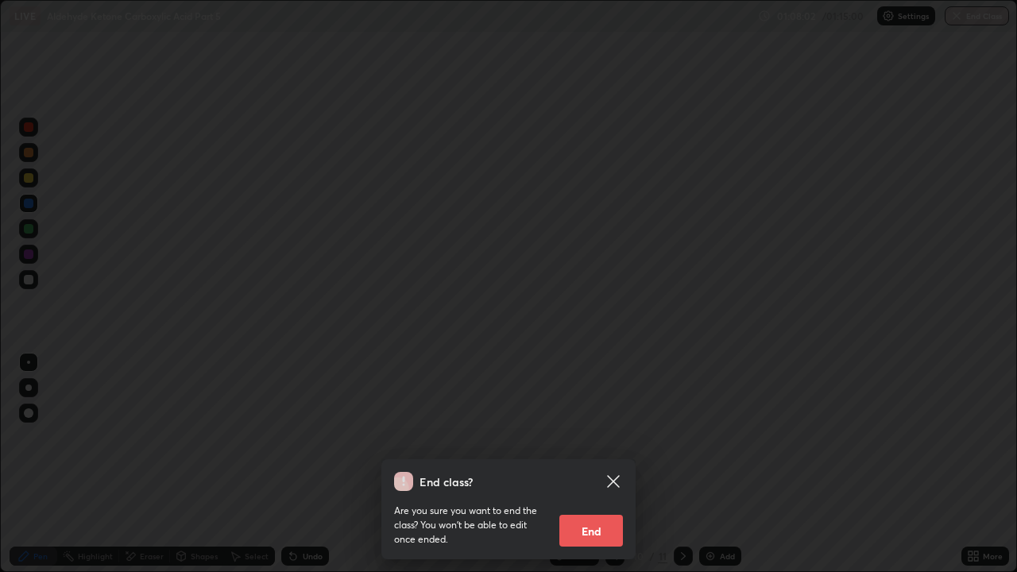
click at [598, 442] on button "End" at bounding box center [592, 531] width 64 height 32
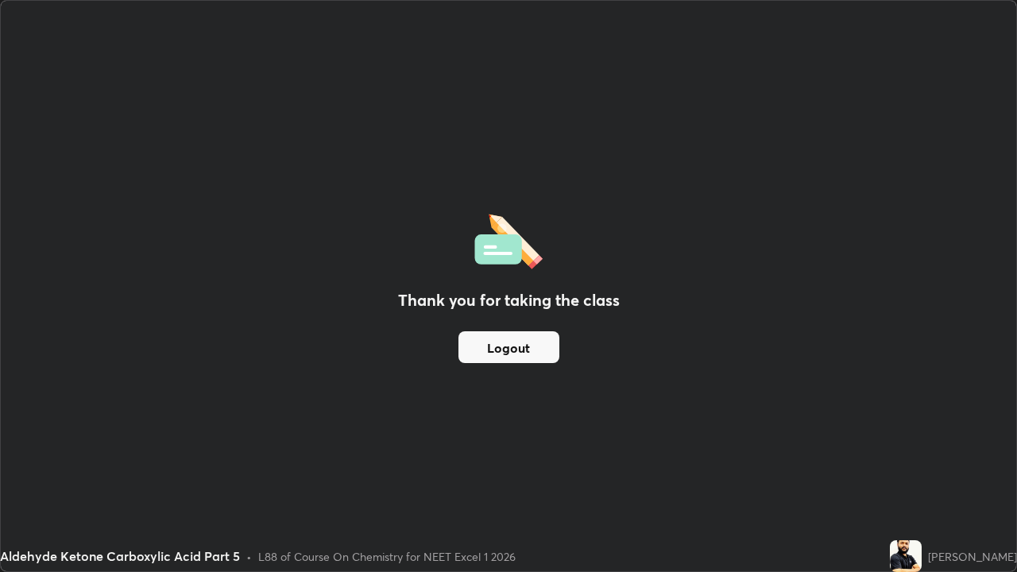
click at [530, 351] on button "Logout" at bounding box center [509, 347] width 101 height 32
click at [512, 53] on div "Thank you for taking the class Logout" at bounding box center [509, 286] width 1016 height 571
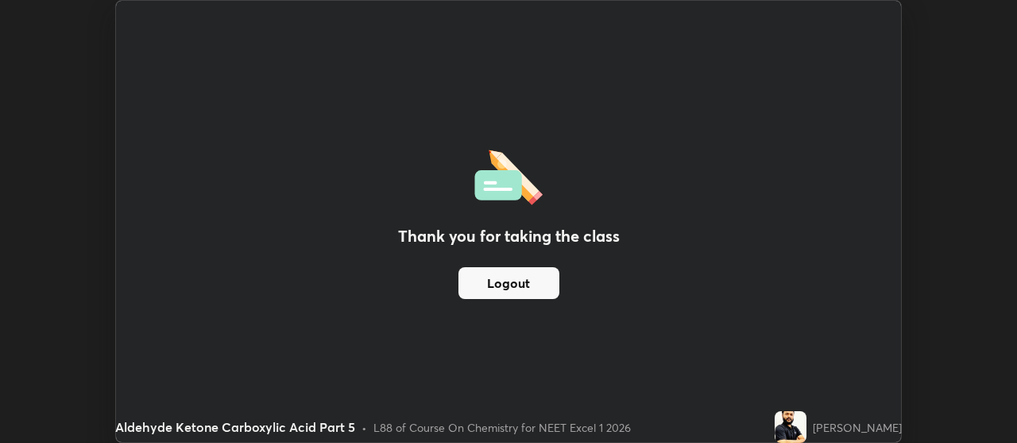
scroll to position [79046, 78471]
click at [531, 282] on button "Logout" at bounding box center [509, 283] width 101 height 32
